Goal: Task Accomplishment & Management: Complete application form

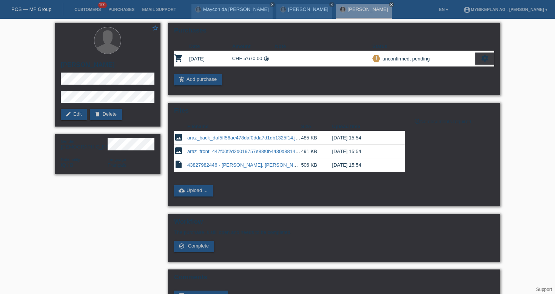
click at [43, 10] on link "POS — MF Group" at bounding box center [31, 9] width 40 height 6
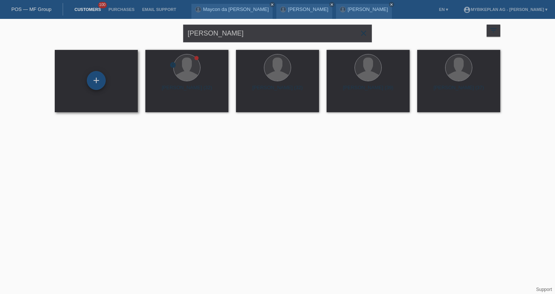
click at [97, 78] on div "+" at bounding box center [96, 80] width 19 height 19
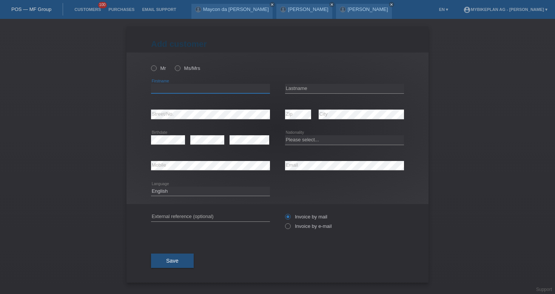
click at [199, 91] on input "text" at bounding box center [210, 88] width 119 height 9
paste input "[PERSON_NAME]"
type input "Fatlum"
click at [326, 88] on input "text" at bounding box center [344, 88] width 119 height 9
paste input "[PERSON_NAME]"
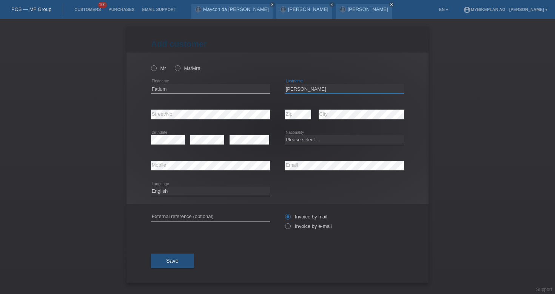
click at [302, 90] on input "[PERSON_NAME]" at bounding box center [344, 88] width 119 height 9
type input "Hajzeraj"
click at [314, 138] on select "Please select... Switzerland Austria Germany Liechtenstein ------------ Afghani…" at bounding box center [344, 139] width 119 height 9
select select "CH"
click at [284, 222] on icon at bounding box center [284, 222] width 0 height 0
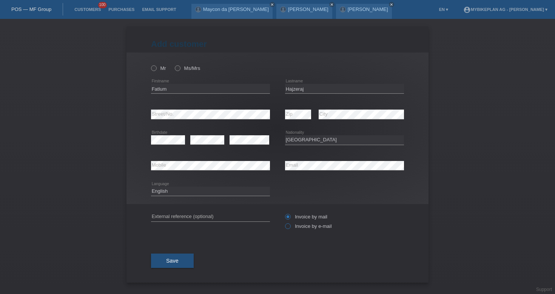
click at [288, 229] on input "Invoice by e-mail" at bounding box center [287, 227] width 5 height 9
radio input "true"
click at [150, 64] on icon at bounding box center [150, 64] width 0 height 0
click at [153, 70] on input "Mr" at bounding box center [153, 67] width 5 height 5
radio input "true"
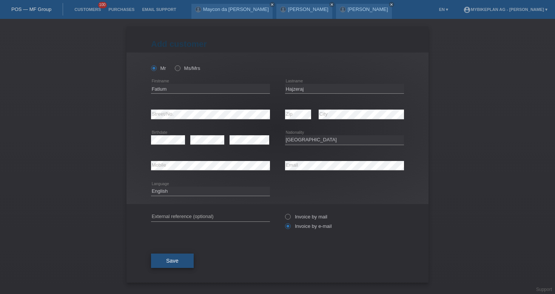
click at [175, 255] on button "Save" at bounding box center [172, 261] width 43 height 14
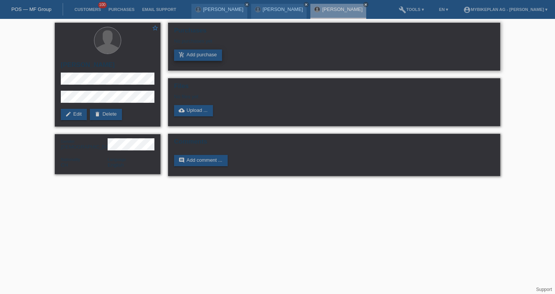
click at [202, 53] on link "add_shopping_cart Add purchase" at bounding box center [198, 55] width 48 height 11
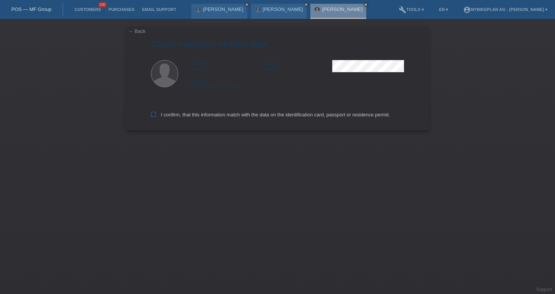
click at [176, 115] on label "I confirm, that this information match with the data on the identification card…" at bounding box center [270, 115] width 239 height 6
click at [156, 115] on input "I confirm, that this information match with the data on the identification card…" at bounding box center [153, 114] width 5 height 5
checkbox input "true"
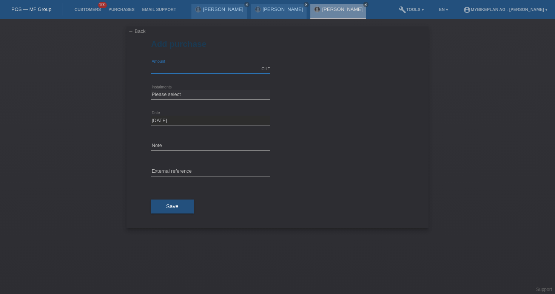
click at [177, 69] on input "text" at bounding box center [210, 68] width 119 height 9
type input "10000.00"
click at [190, 100] on div "Please select 6 instalments 12 instalments 18 instalments 24 instalments 36 ins…" at bounding box center [210, 95] width 119 height 26
click at [193, 94] on select "Please select 6 instalments 12 instalments 18 instalments 24 instalments 36 ins…" at bounding box center [210, 94] width 119 height 9
select select "488"
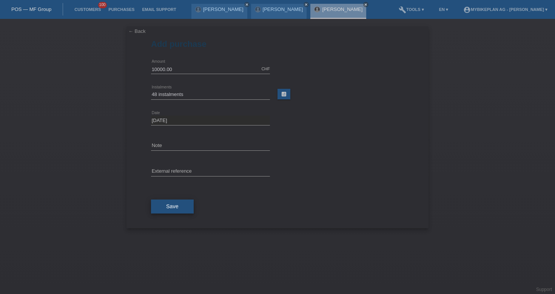
click at [179, 209] on button "Save" at bounding box center [172, 207] width 43 height 14
